Goal: Obtain resource: Download file/media

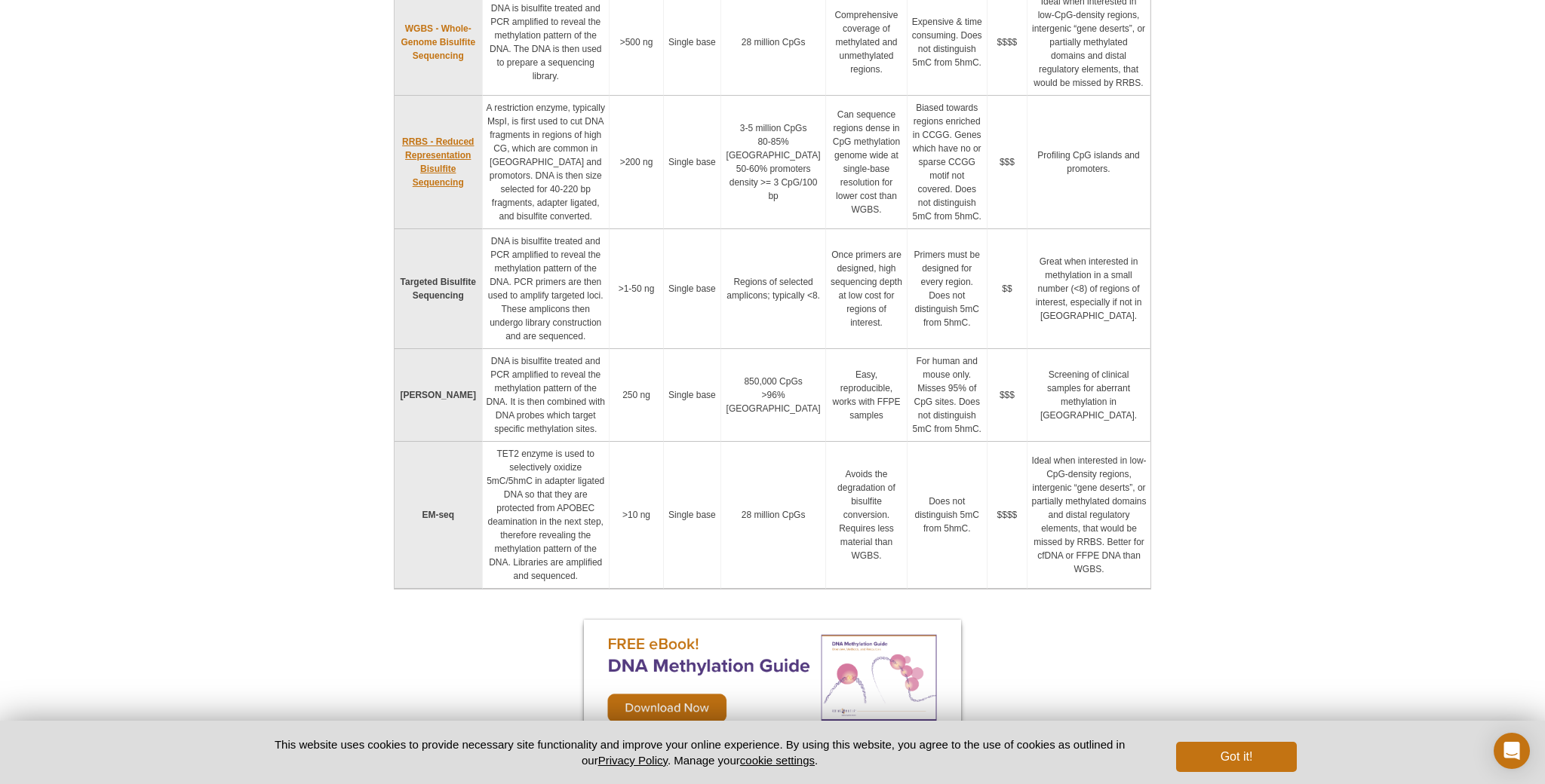
scroll to position [914, 0]
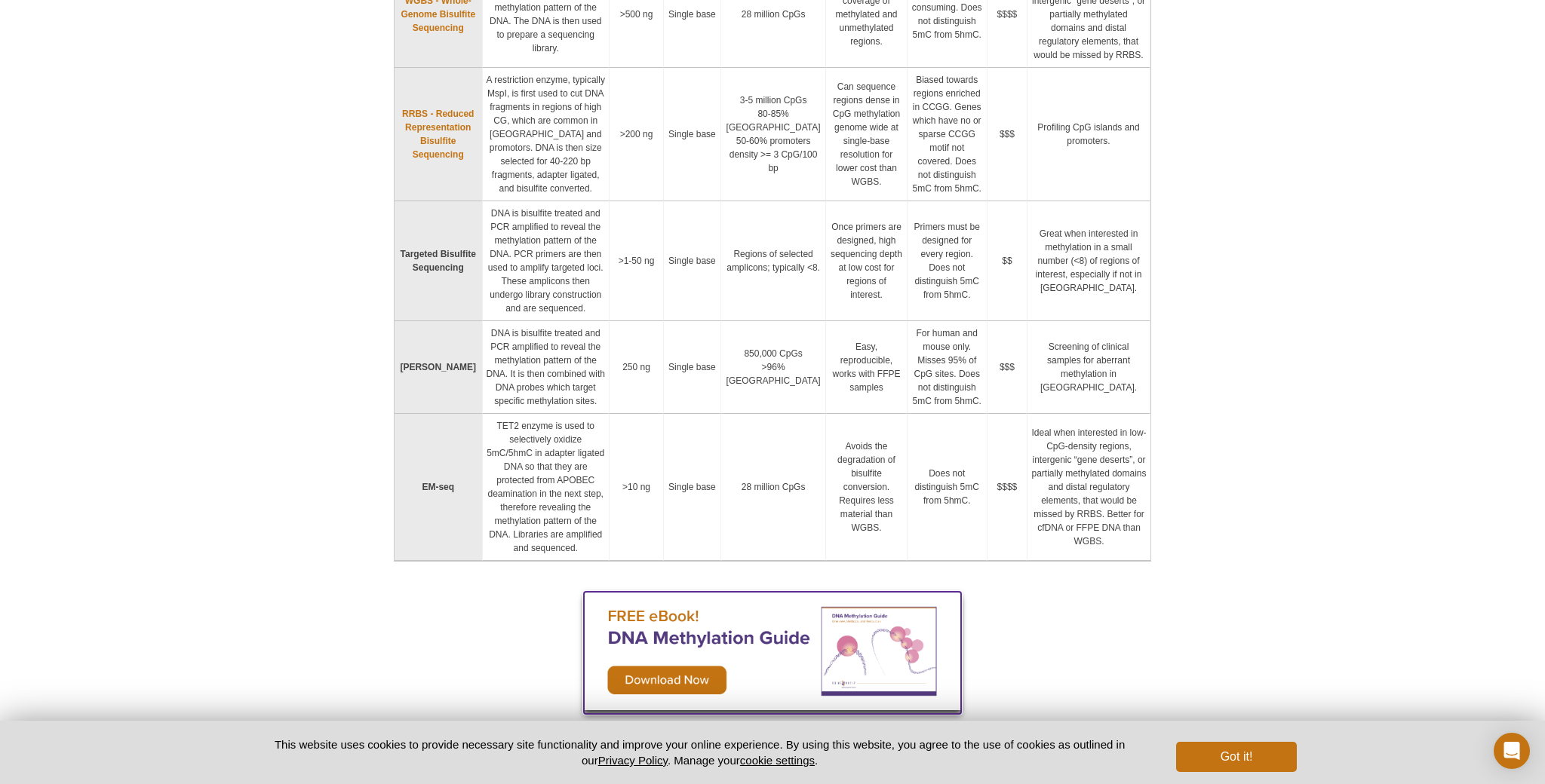
click at [652, 592] on img at bounding box center [772, 651] width 378 height 119
click at [651, 592] on img at bounding box center [772, 651] width 378 height 119
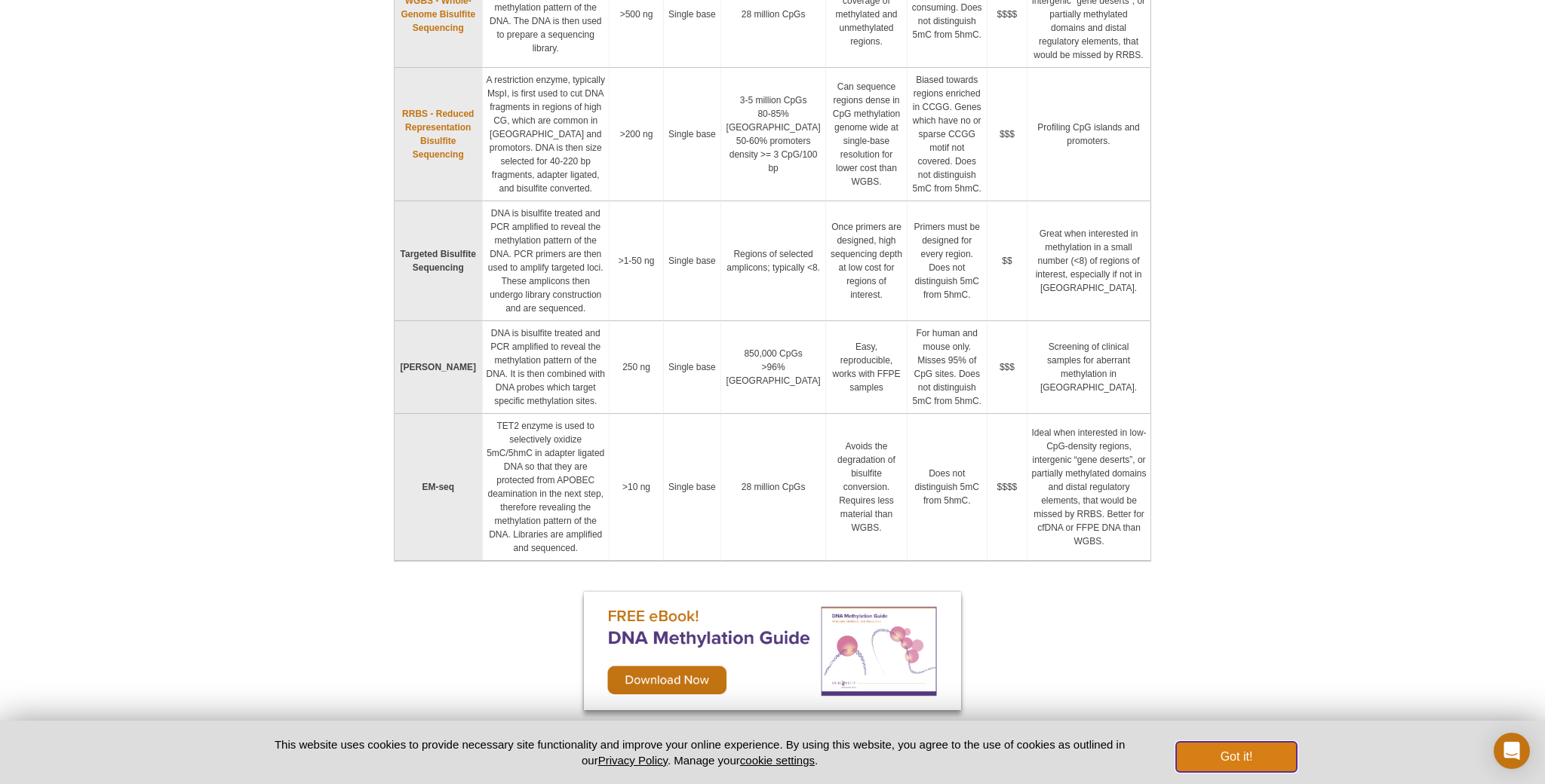
click at [1239, 749] on button "Got it!" at bounding box center [1236, 758] width 121 height 30
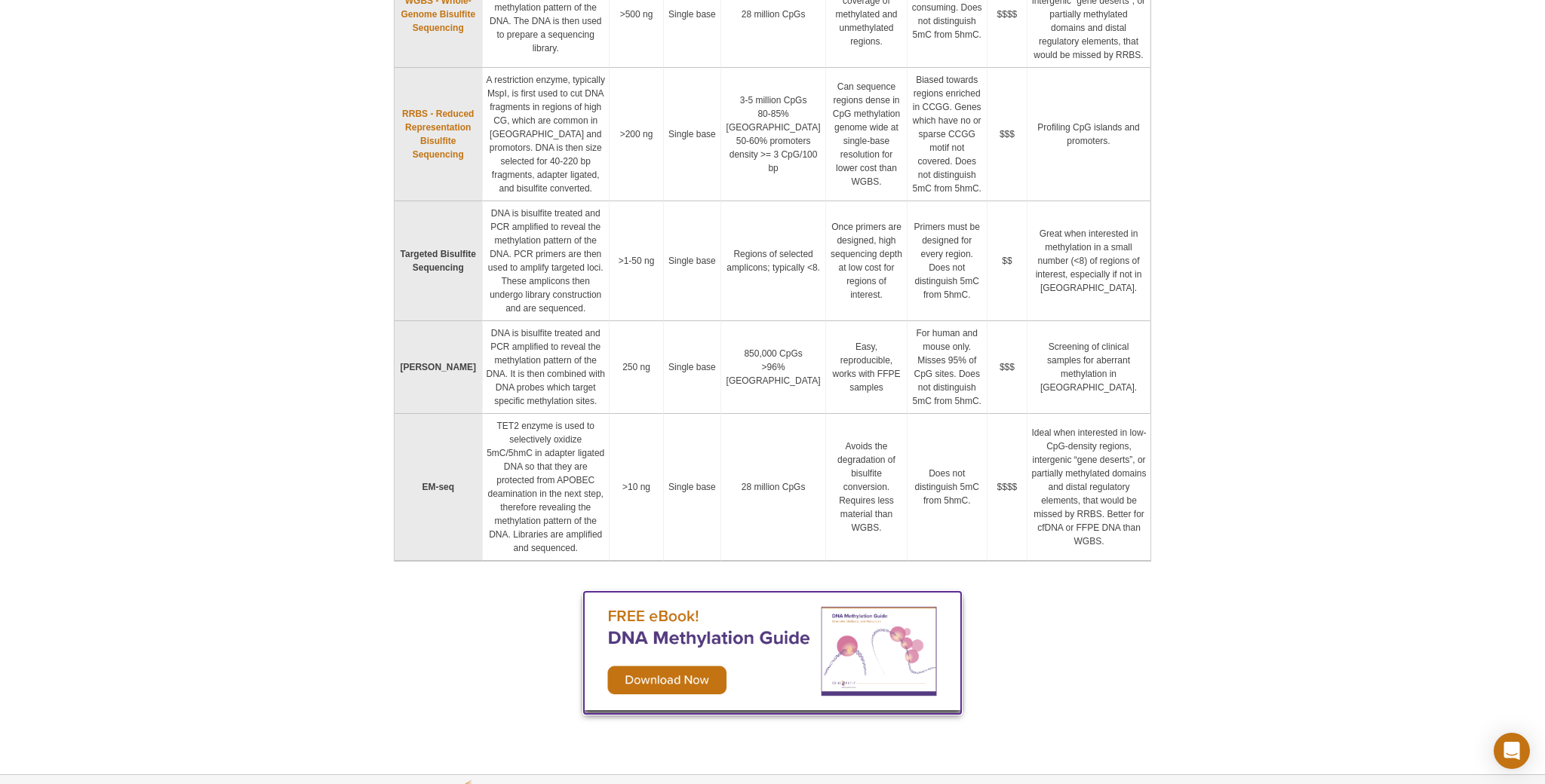
click at [685, 592] on img at bounding box center [772, 651] width 378 height 119
click at [887, 592] on img at bounding box center [772, 651] width 378 height 119
click at [651, 592] on img at bounding box center [772, 651] width 378 height 119
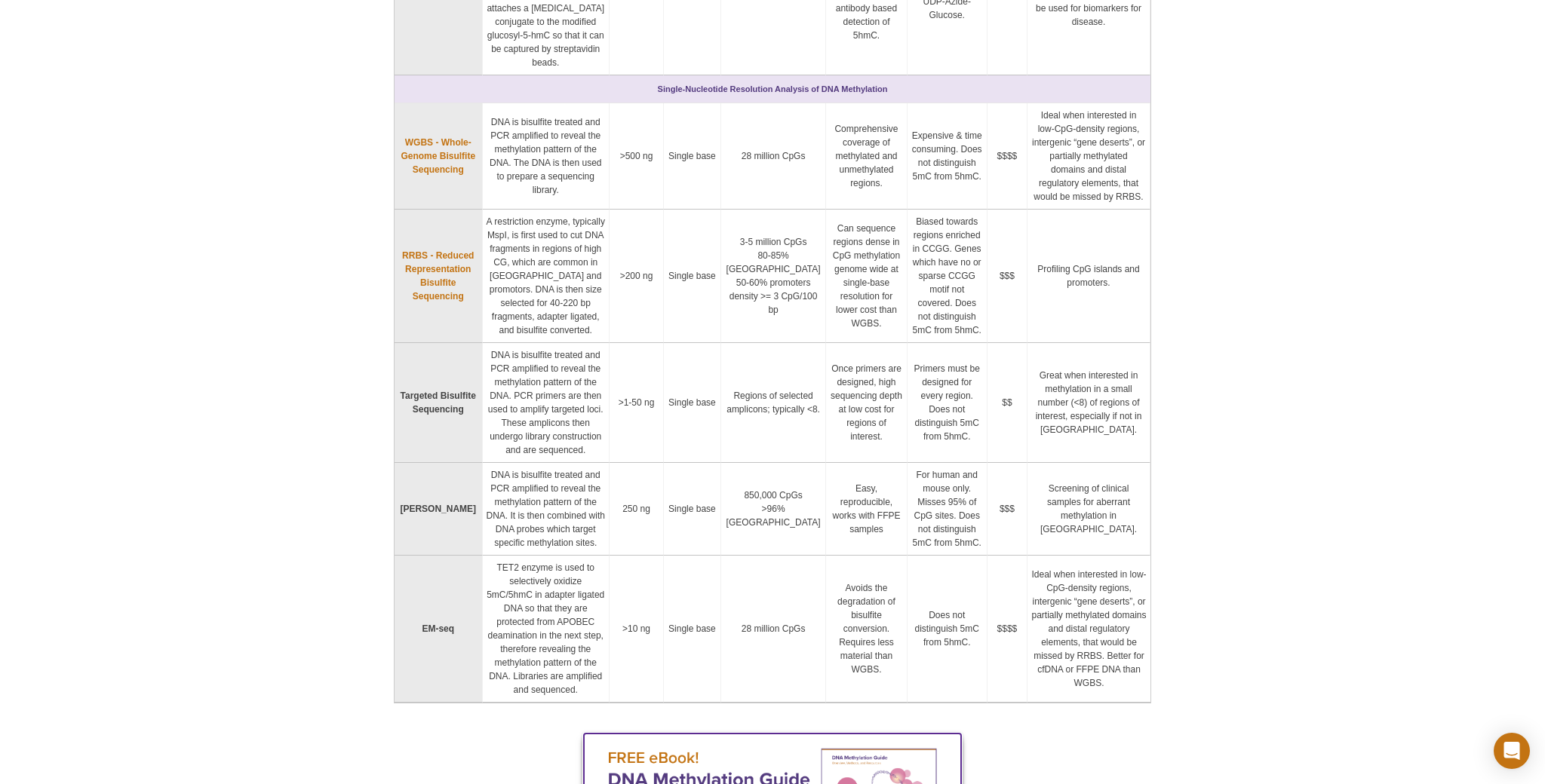
scroll to position [454, 0]
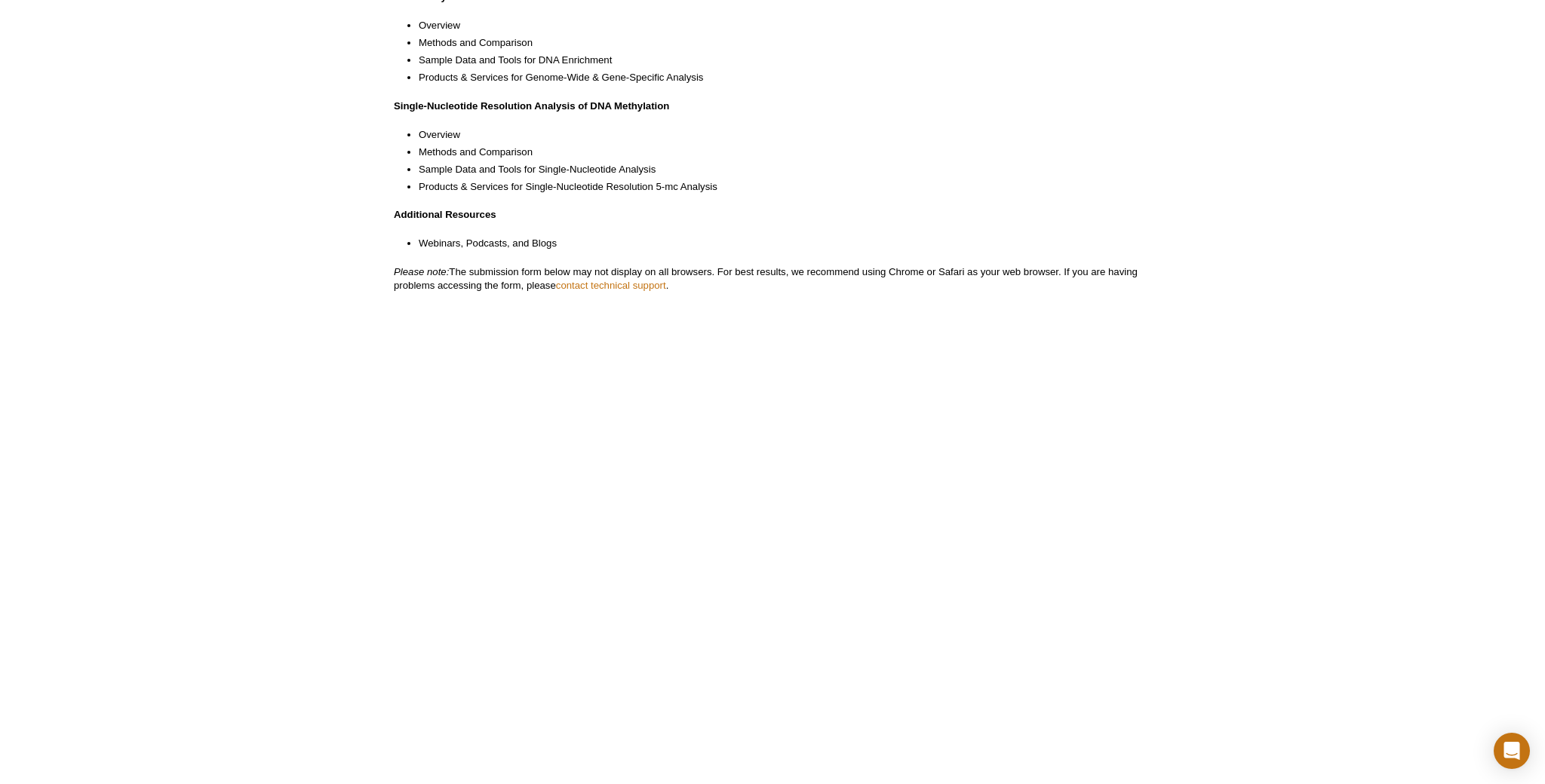
scroll to position [618, 0]
